Goal: Task Accomplishment & Management: Manage account settings

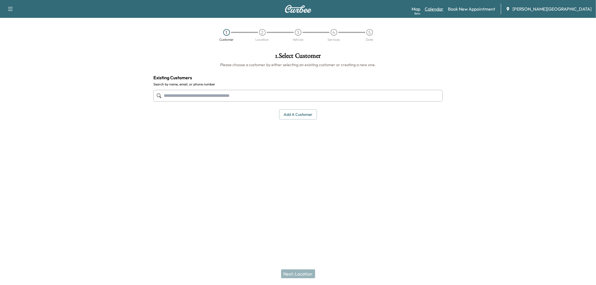
click at [443, 10] on link "Calendar" at bounding box center [434, 9] width 19 height 7
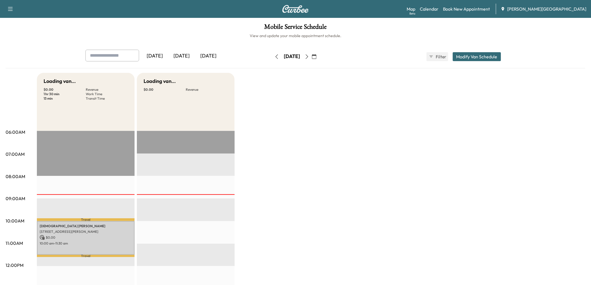
click at [194, 63] on div "[DATE]" at bounding box center [181, 56] width 27 height 13
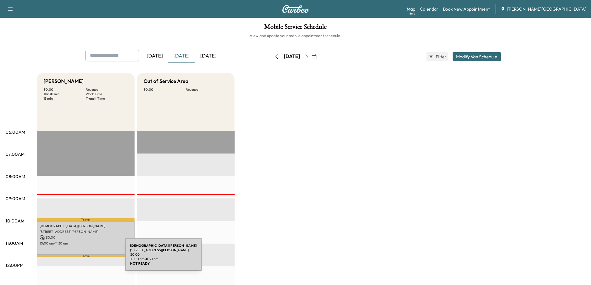
click at [83, 255] on div "[PERSON_NAME] 34560 [PERSON_NAME][GEOGRAPHIC_DATA], [GEOGRAPHIC_DATA] $ 0.00 10…" at bounding box center [86, 238] width 98 height 34
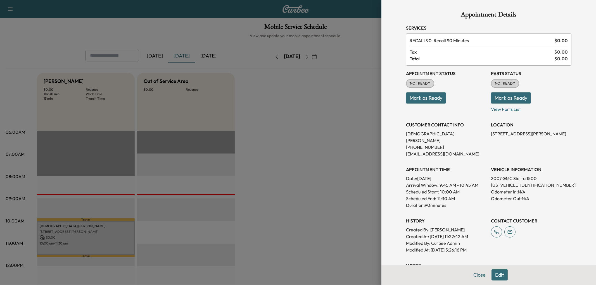
click at [439, 104] on button "Mark as Ready" at bounding box center [426, 97] width 40 height 11
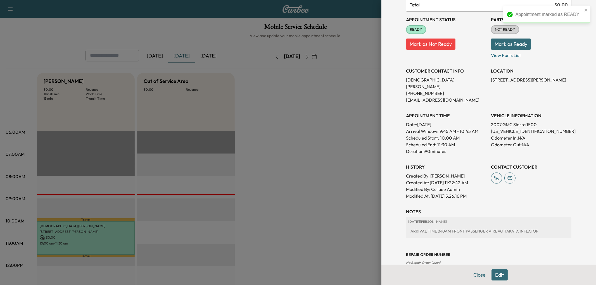
scroll to position [62, 0]
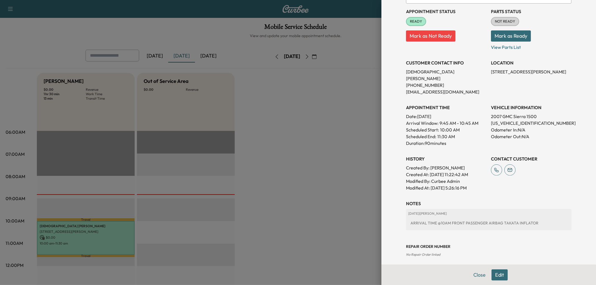
drag, startPoint x: 477, startPoint y: 138, endPoint x: 327, endPoint y: 123, distance: 150.5
click at [327, 123] on div at bounding box center [298, 142] width 596 height 285
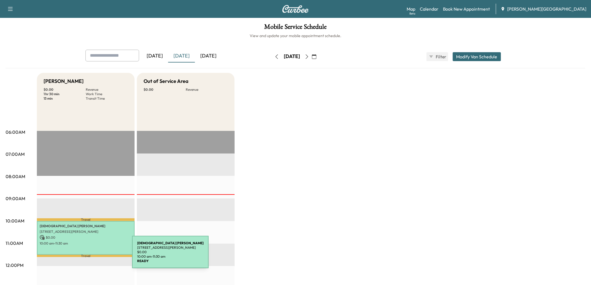
click at [90, 240] on p "$ 0.00" at bounding box center [86, 237] width 92 height 5
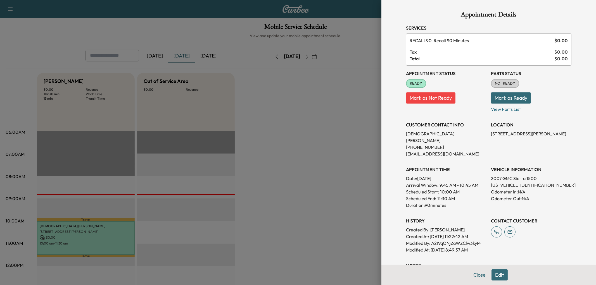
click at [315, 161] on div at bounding box center [298, 142] width 596 height 285
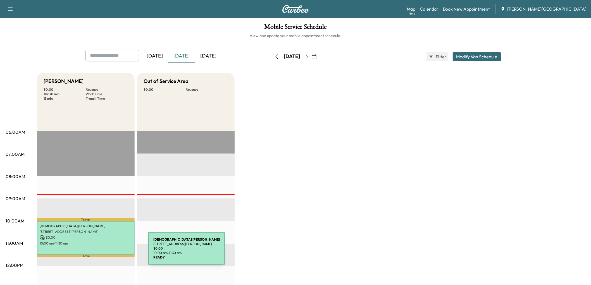
click at [106, 240] on p "$ 0.00" at bounding box center [86, 237] width 92 height 5
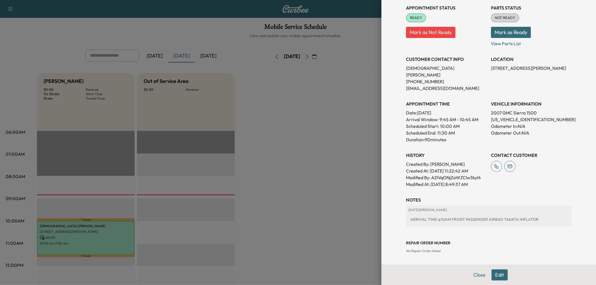
scroll to position [192, 0]
